Goal: Navigation & Orientation: Understand site structure

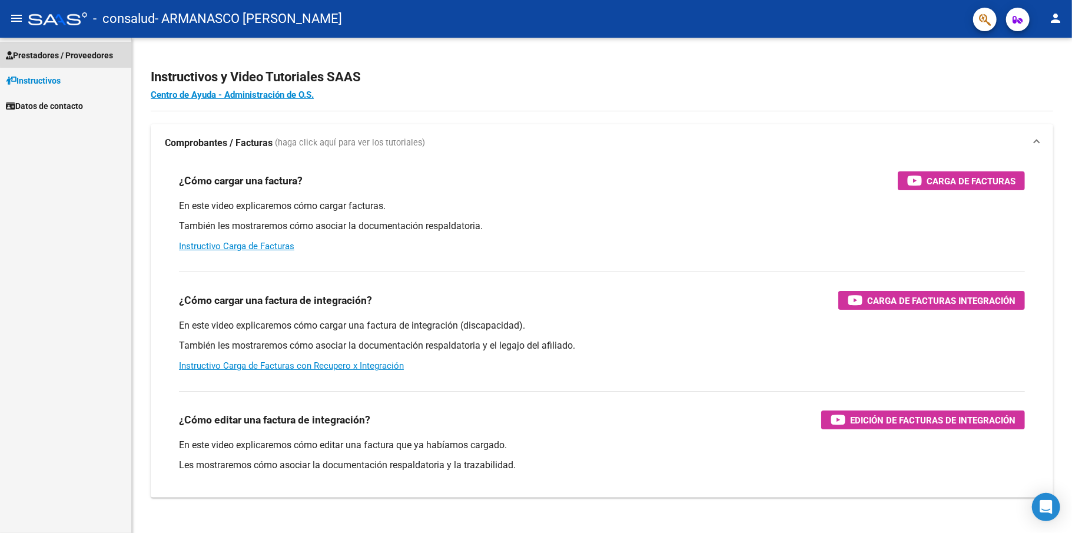
click at [66, 51] on span "Prestadores / Proveedores" at bounding box center [59, 55] width 107 height 13
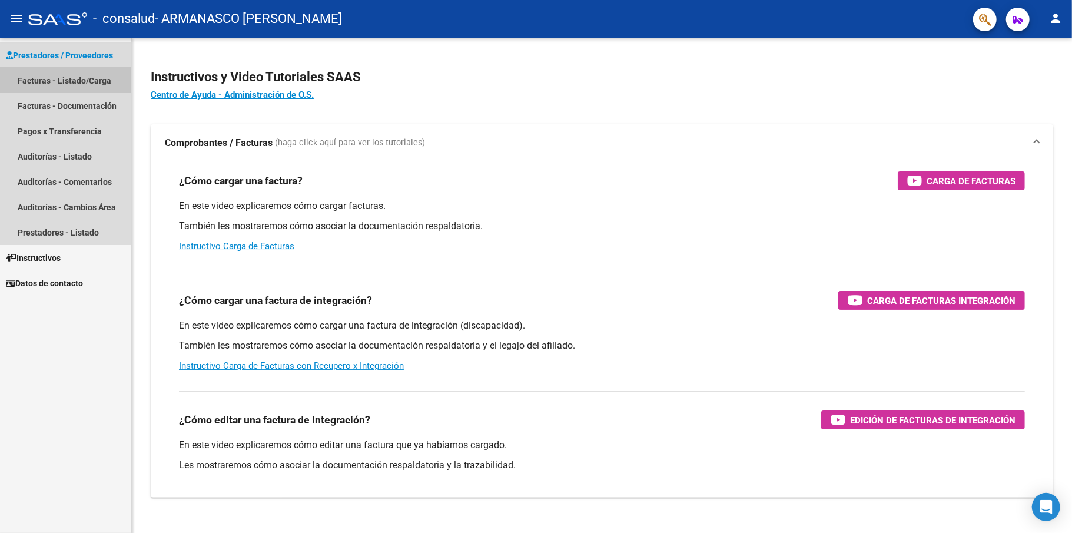
click at [64, 80] on link "Facturas - Listado/Carga" at bounding box center [65, 80] width 131 height 25
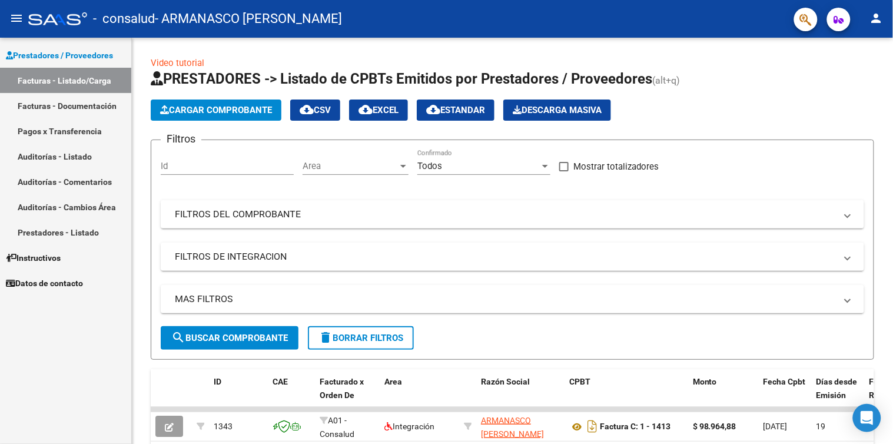
scroll to position [119, 0]
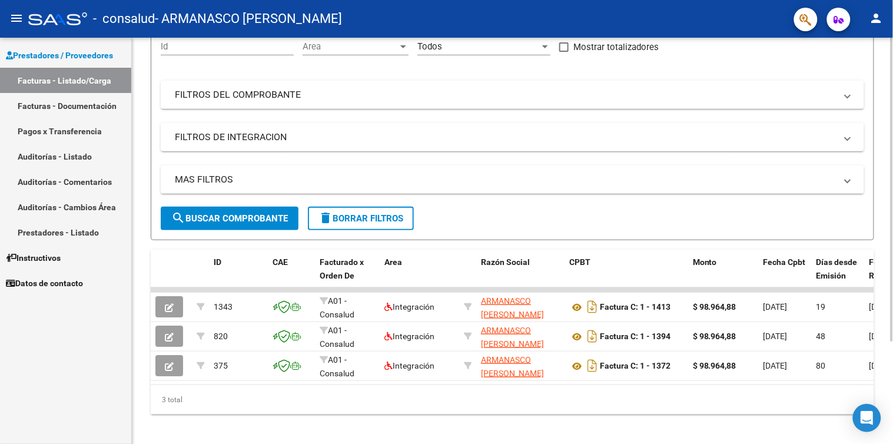
drag, startPoint x: 947, startPoint y: 5, endPoint x: 509, endPoint y: 247, distance: 500.8
click at [509, 247] on div "Video tutorial PRESTADORES -> Listado de CPBTs Emitidos por Prestadores / Prove…" at bounding box center [512, 175] width 723 height 477
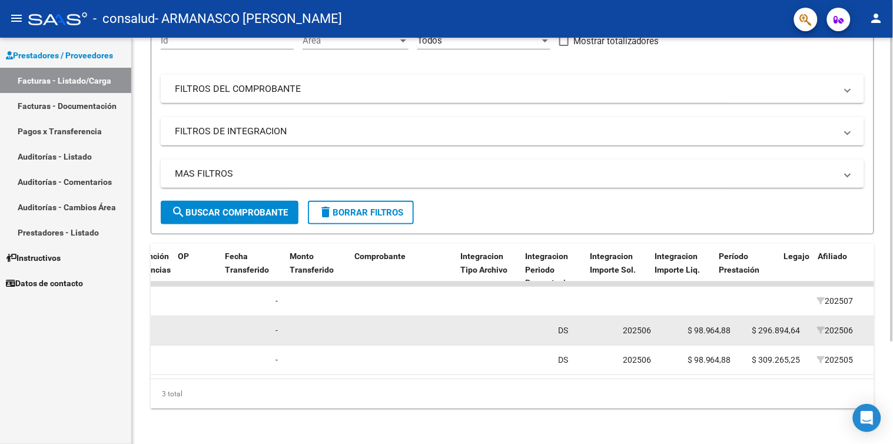
scroll to position [0, 971]
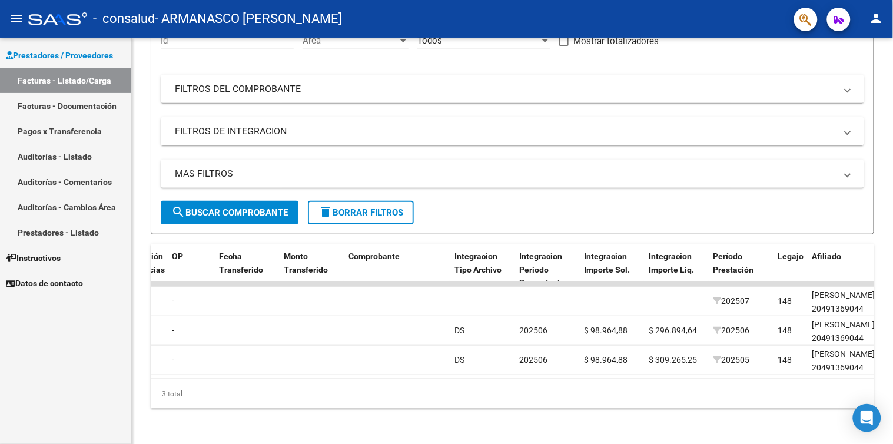
click at [65, 131] on link "Pagos x Transferencia" at bounding box center [65, 130] width 131 height 25
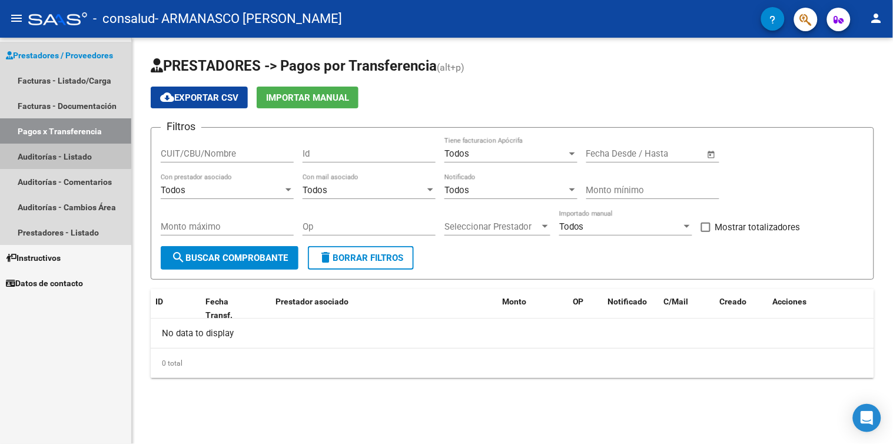
click at [41, 154] on link "Auditorías - Listado" at bounding box center [65, 156] width 131 height 25
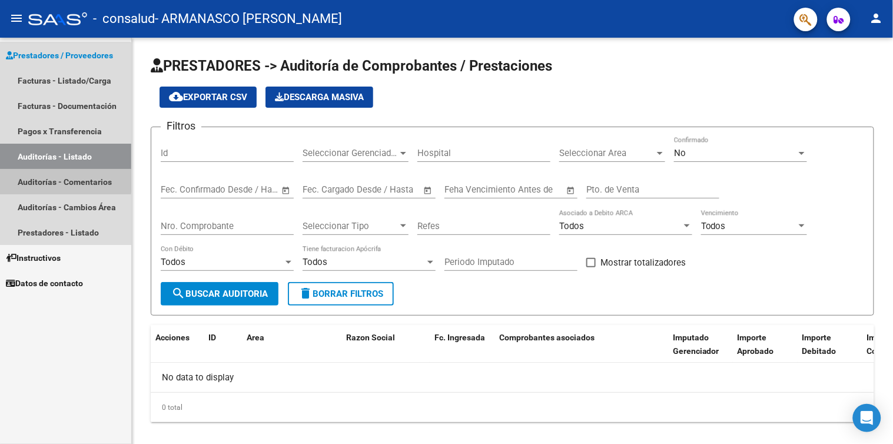
click at [49, 178] on link "Auditorías - Comentarios" at bounding box center [65, 181] width 131 height 25
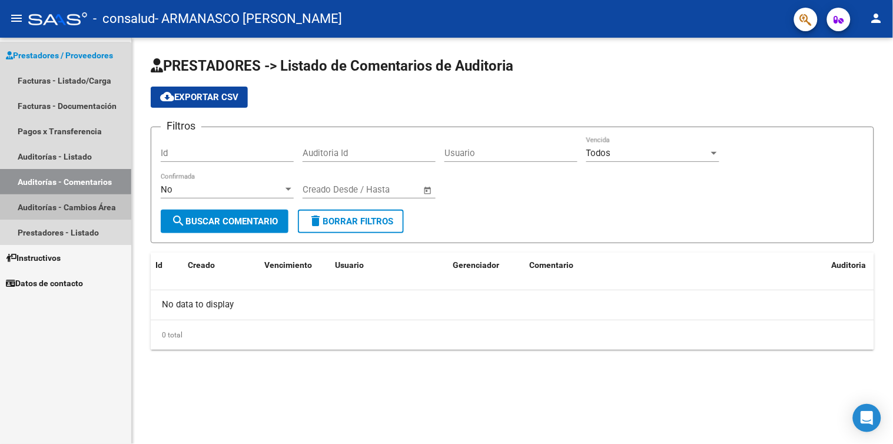
click at [51, 214] on link "Auditorías - Cambios Área" at bounding box center [65, 206] width 131 height 25
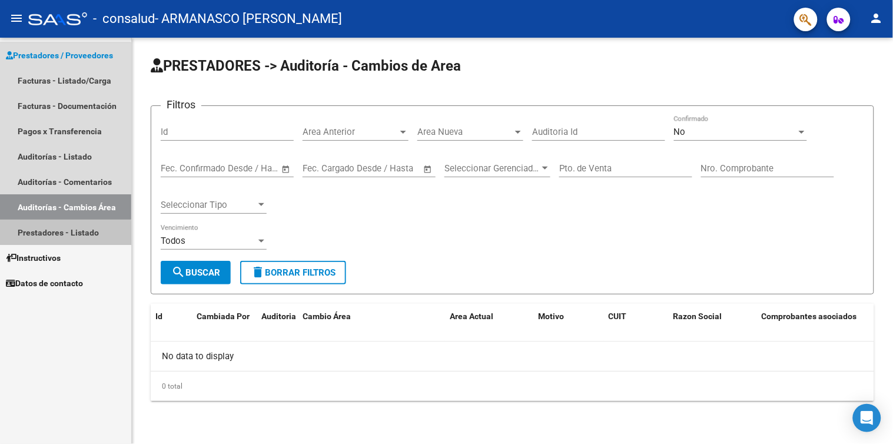
click at [49, 234] on link "Prestadores - Listado" at bounding box center [65, 232] width 131 height 25
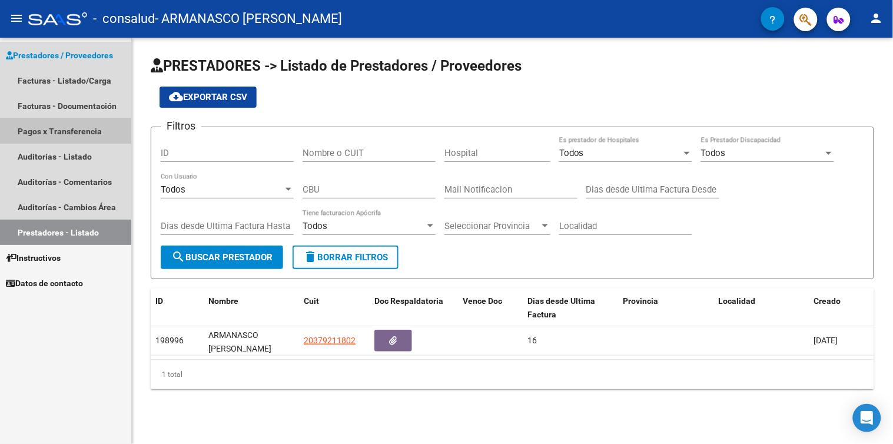
click at [57, 127] on link "Pagos x Transferencia" at bounding box center [65, 130] width 131 height 25
